Goal: Find specific page/section: Find specific page/section

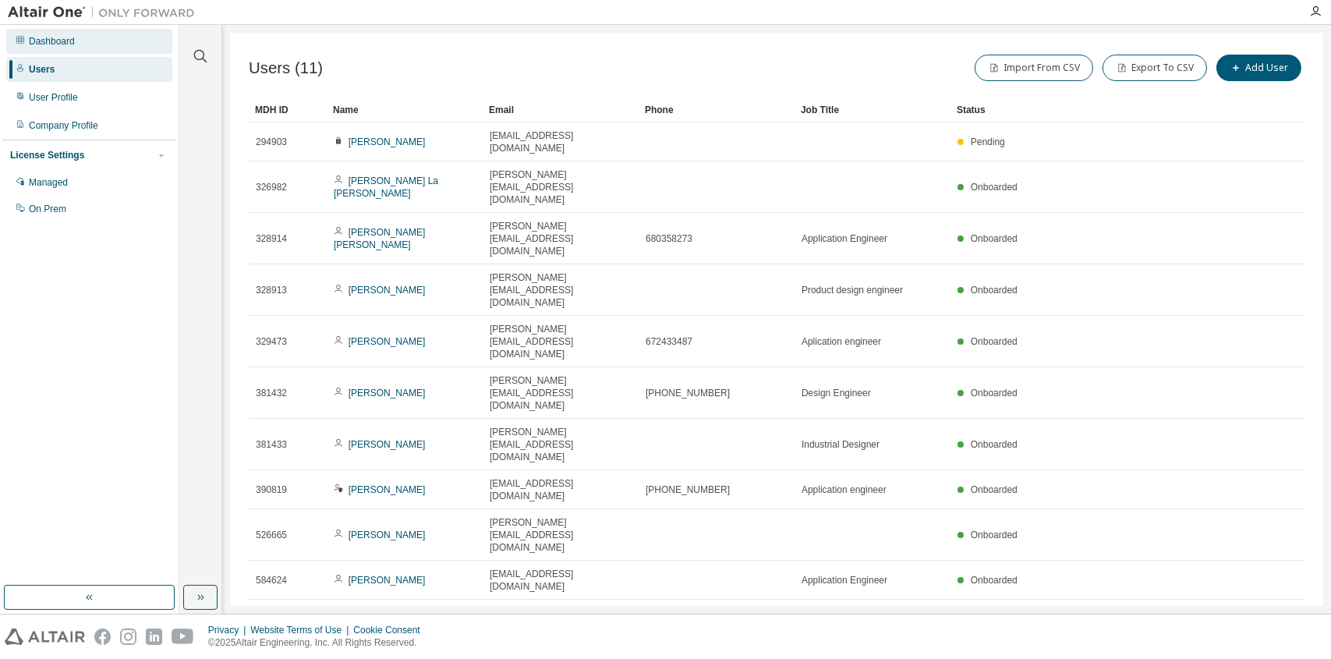
click at [65, 41] on div "Dashboard" at bounding box center [52, 41] width 46 height 12
